Goal: Find specific page/section: Find specific page/section

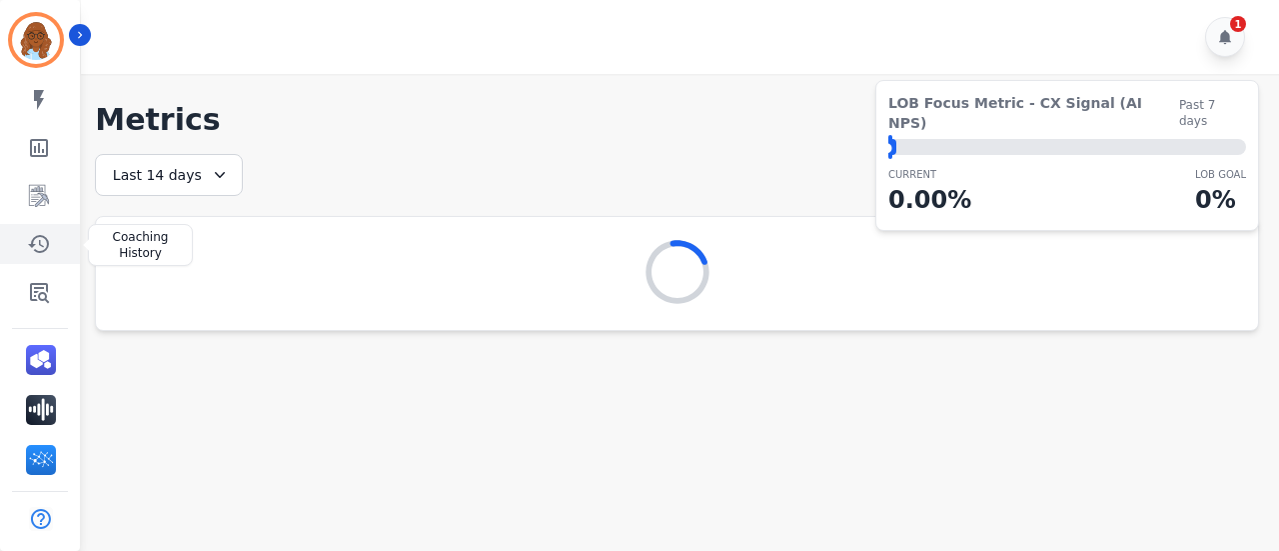
click at [41, 235] on icon "Sidebar" at bounding box center [38, 244] width 21 height 18
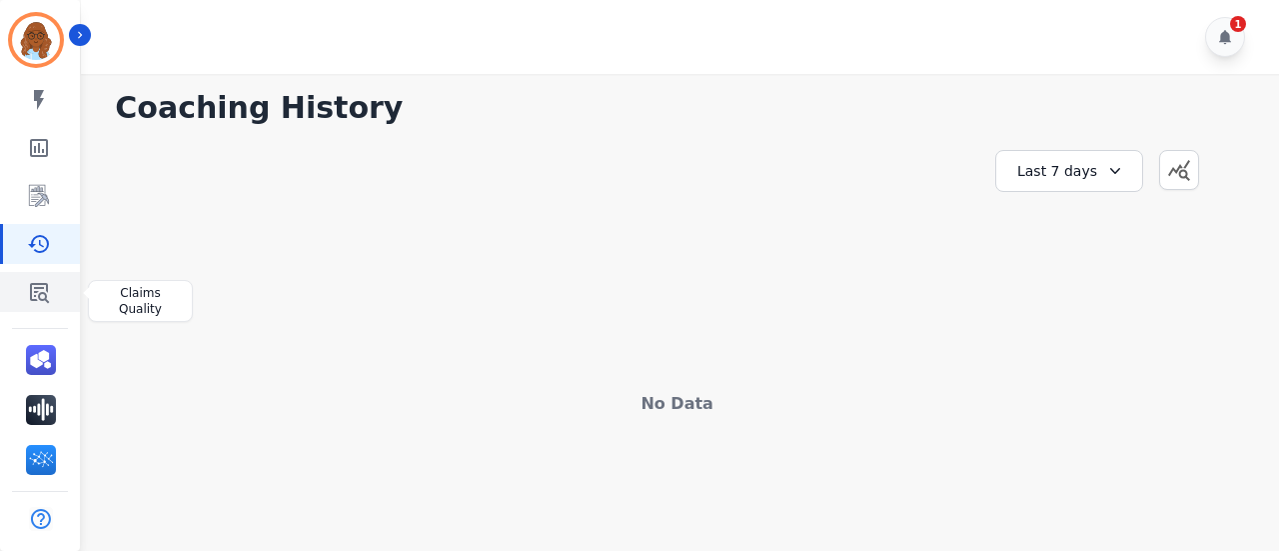
click at [61, 286] on link "Sidebar" at bounding box center [41, 292] width 77 height 40
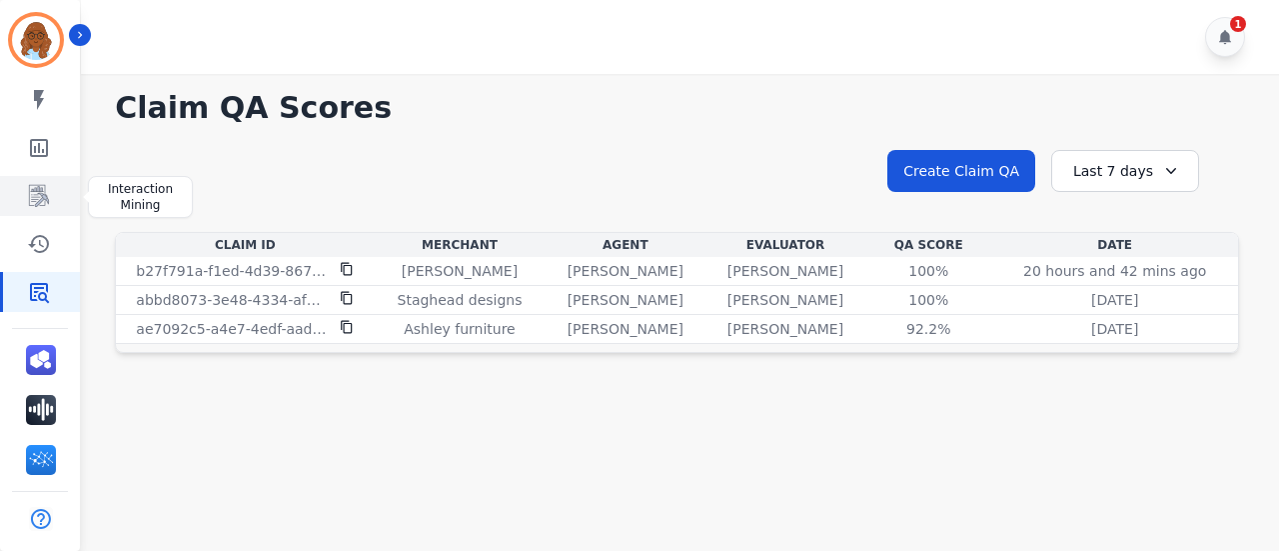
click at [57, 196] on link "Sidebar" at bounding box center [41, 196] width 77 height 40
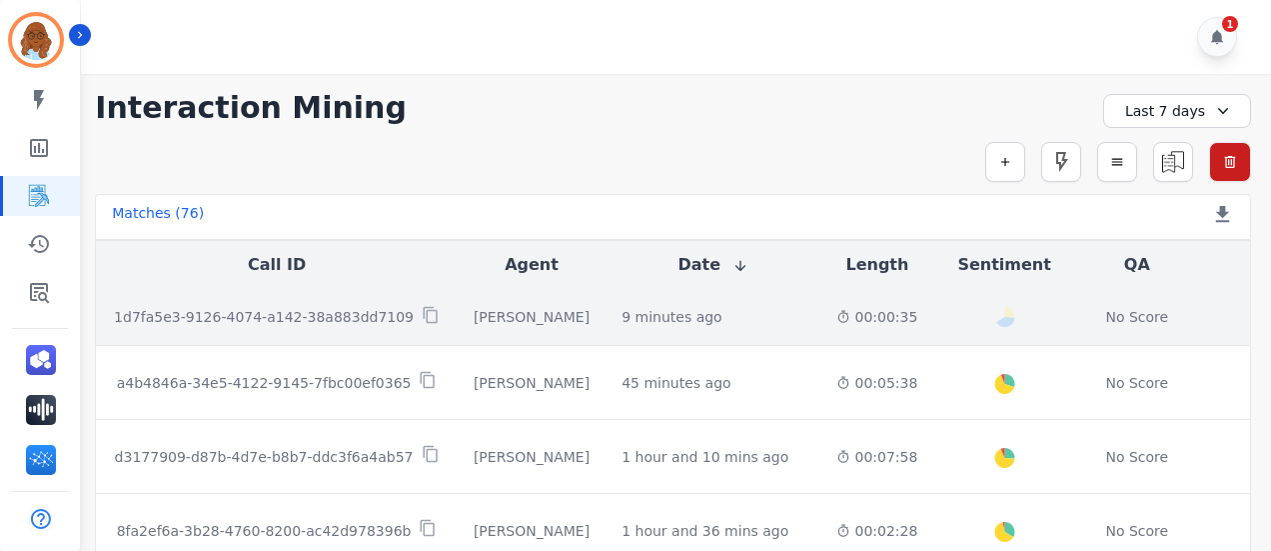
click at [933, 305] on td "Happy Neutral" at bounding box center [1003, 317] width 141 height 57
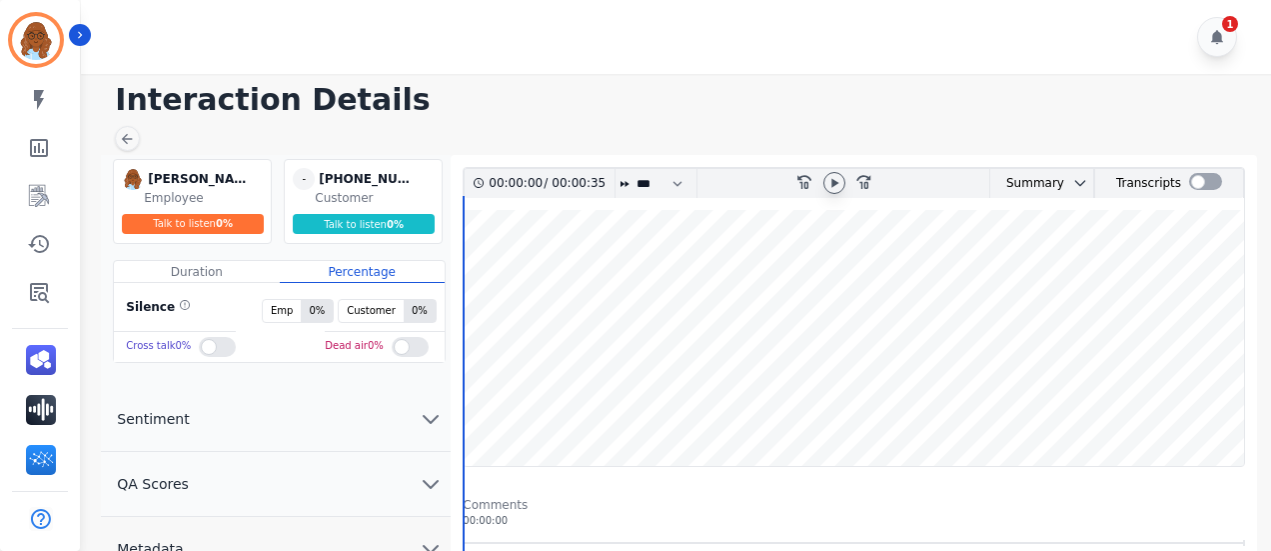
click at [838, 176] on icon at bounding box center [835, 183] width 16 height 16
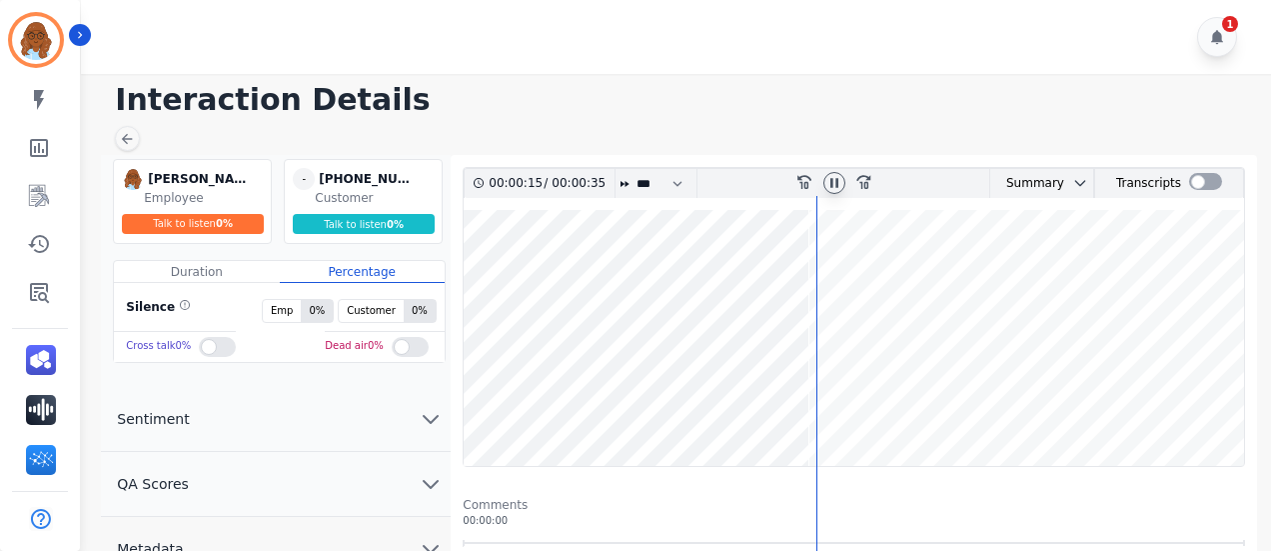
click at [215, 274] on div "Duration" at bounding box center [196, 272] width 165 height 22
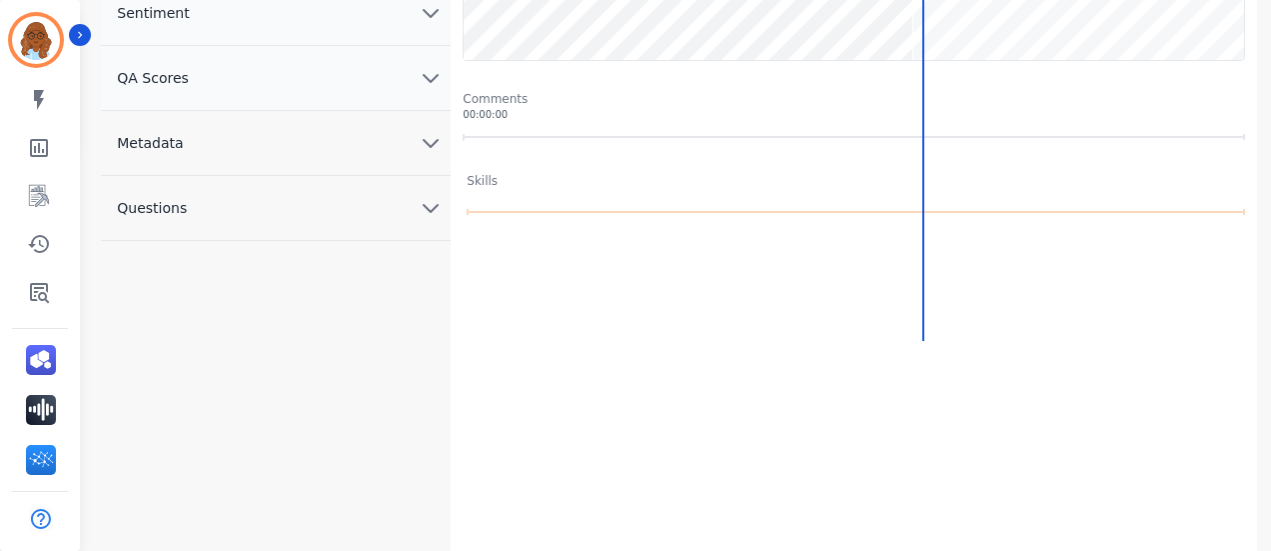
scroll to position [122, 0]
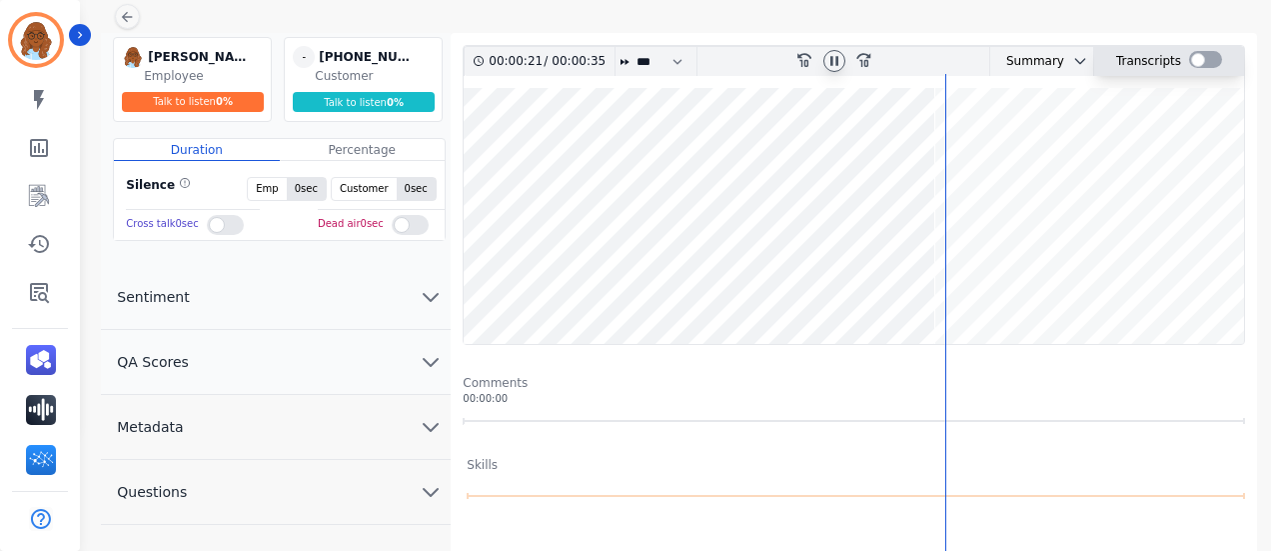
click at [1189, 58] on div at bounding box center [1205, 59] width 33 height 17
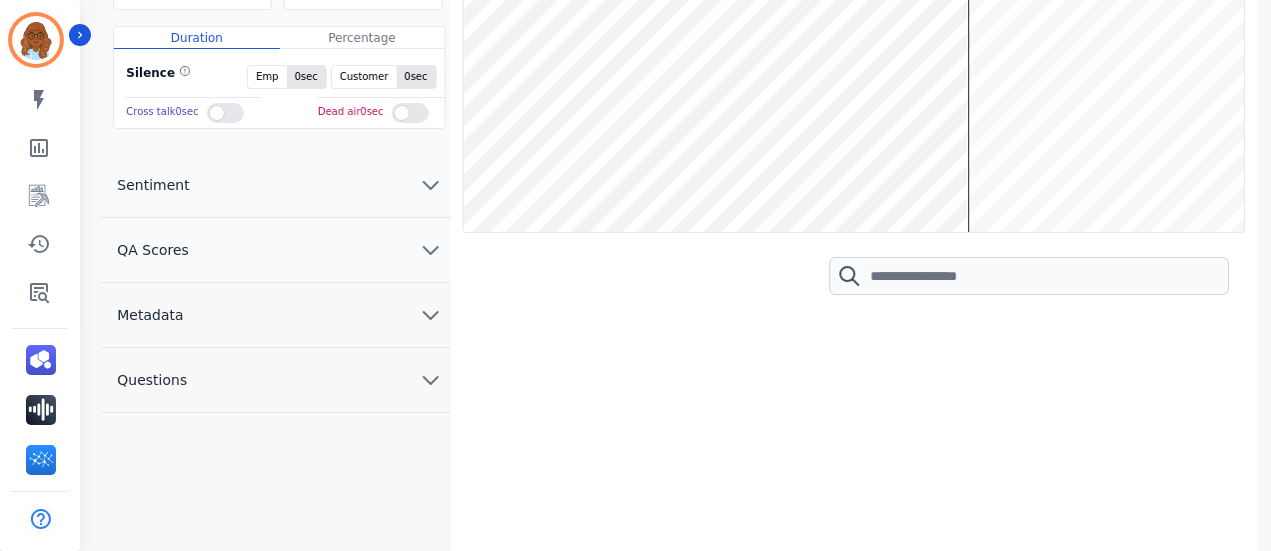
scroll to position [163, 0]
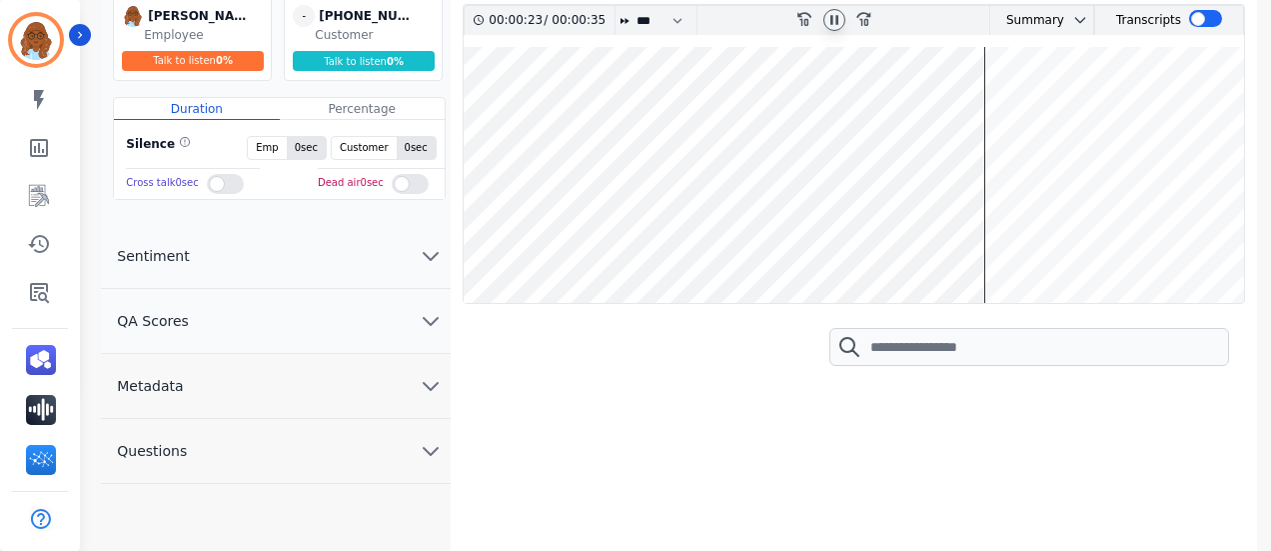
click at [794, 117] on wave at bounding box center [854, 175] width 781 height 256
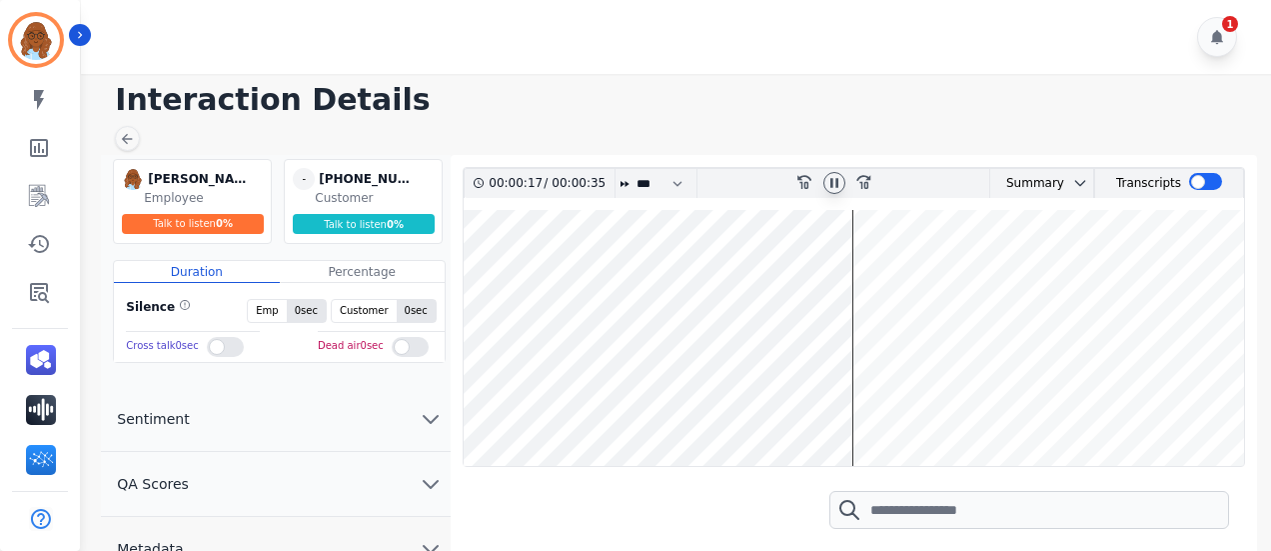
click at [1021, 262] on wave at bounding box center [854, 338] width 781 height 256
click at [136, 141] on div at bounding box center [127, 138] width 25 height 25
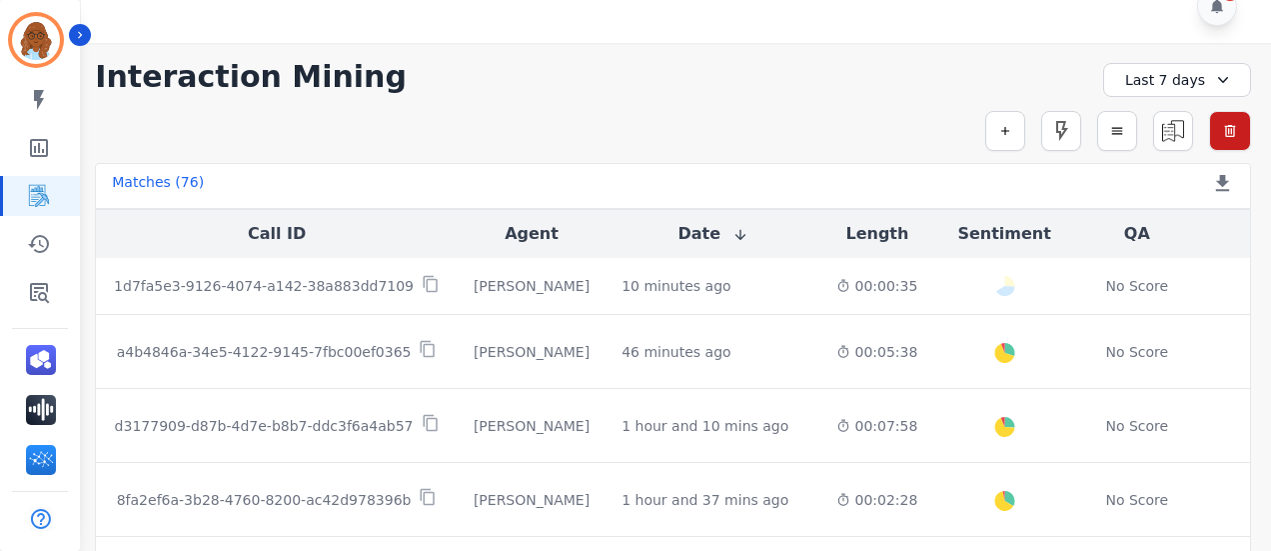
scroll to position [45, 0]
